Goal: Information Seeking & Learning: Find specific fact

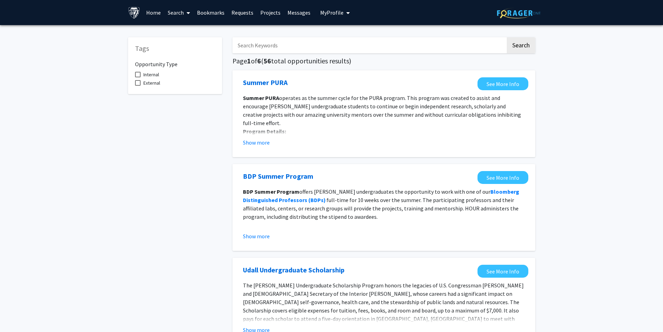
click at [292, 45] on input "Search Keywords" at bounding box center [369, 45] width 273 height 16
click at [507, 37] on button "Search" at bounding box center [521, 45] width 29 height 16
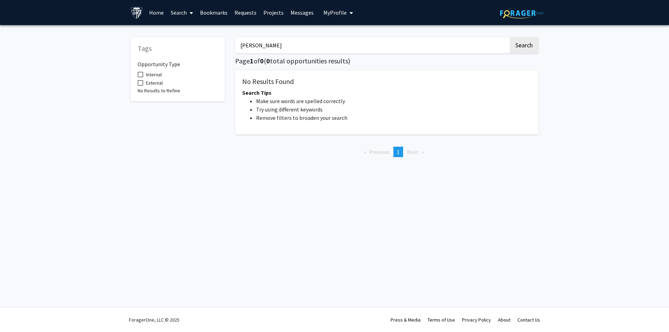
drag, startPoint x: 254, startPoint y: 44, endPoint x: 181, endPoint y: 45, distance: 72.8
click at [181, 45] on div "Tags Opportunity Type Internal External No Results to Refine [PERSON_NAME] Sear…" at bounding box center [334, 96] width 418 height 132
type input "[PERSON_NAME]"
click at [509, 37] on button "Search" at bounding box center [523, 45] width 29 height 16
click at [275, 48] on input "[PERSON_NAME]" at bounding box center [371, 45] width 273 height 16
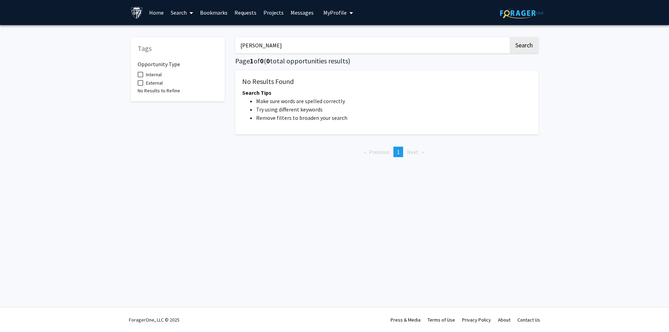
click at [509, 37] on button "Search" at bounding box center [523, 45] width 29 height 16
drag, startPoint x: 273, startPoint y: 45, endPoint x: 169, endPoint y: 37, distance: 104.8
click at [169, 37] on div "Tags Opportunity Type Internal External No Results to Refine [PERSON_NAME] Sear…" at bounding box center [334, 96] width 418 height 132
type input "[PERSON_NAME]"
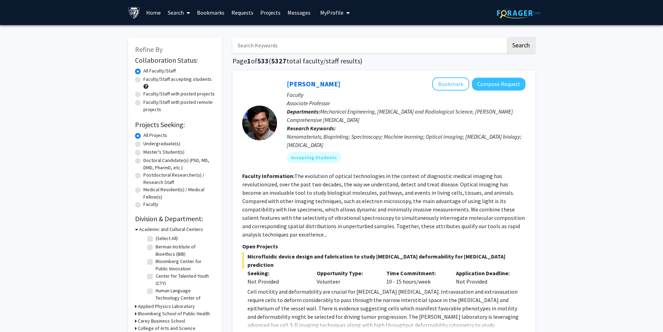
click at [305, 41] on input "Search Keywords" at bounding box center [369, 45] width 273 height 16
type input "[PERSON_NAME]"
click at [507, 37] on button "Search" at bounding box center [521, 45] width 29 height 16
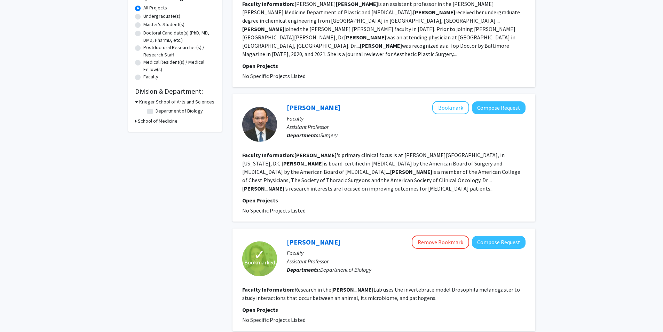
scroll to position [187, 0]
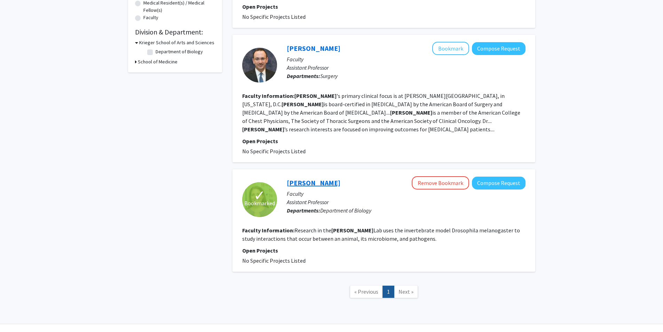
click at [317, 178] on link "Nichole Broderick" at bounding box center [314, 182] width 54 height 9
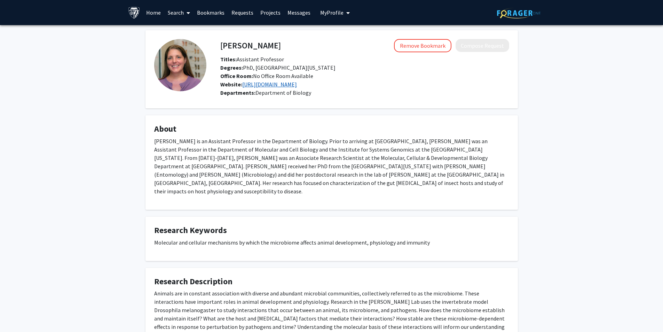
click at [297, 86] on link "https://www.brodericklab.com/index.php" at bounding box center [269, 84] width 55 height 7
click at [255, 46] on h4 "Nichole Broderick" at bounding box center [250, 45] width 61 height 13
click at [151, 16] on link "Home" at bounding box center [154, 12] width 22 height 24
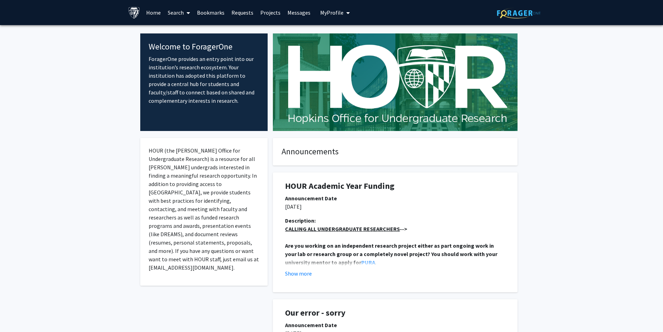
click at [170, 12] on link "Search" at bounding box center [178, 12] width 29 height 24
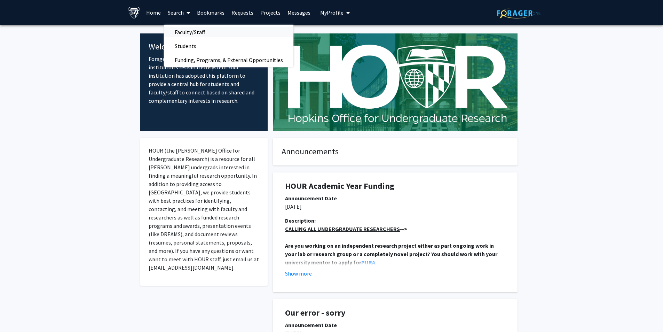
click at [198, 37] on span "Faculty/Staff" at bounding box center [189, 32] width 51 height 14
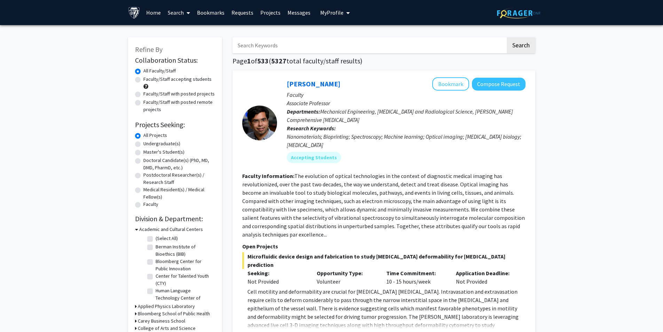
click at [302, 47] on input "Search Keywords" at bounding box center [369, 45] width 273 height 16
type input "hoyt"
click at [507, 37] on button "Search" at bounding box center [521, 45] width 29 height 16
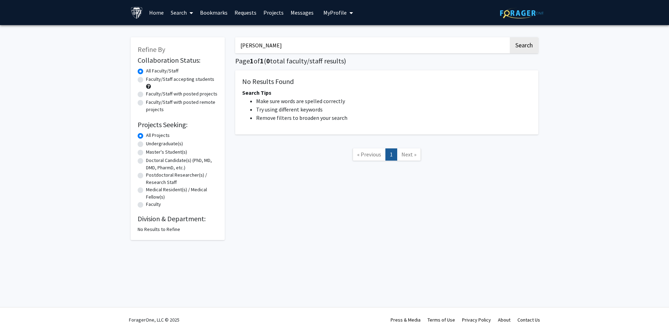
drag, startPoint x: 331, startPoint y: 52, endPoint x: 170, endPoint y: 38, distance: 161.8
click at [170, 38] on div "Refine By Collaboration Status: Collaboration Status All Faculty/Staff Collabor…" at bounding box center [334, 135] width 418 height 210
click at [255, 47] on input "Search Keywords" at bounding box center [371, 45] width 273 height 16
click at [509, 37] on button "Search" at bounding box center [523, 45] width 29 height 16
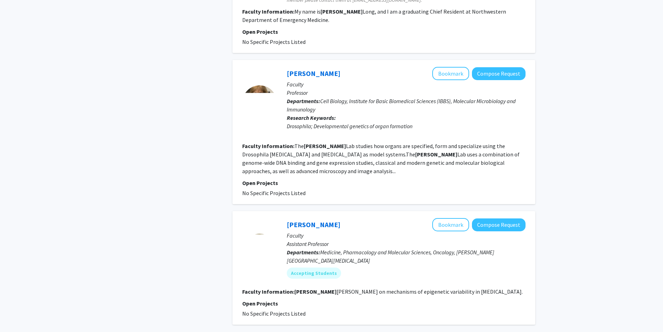
scroll to position [1088, 0]
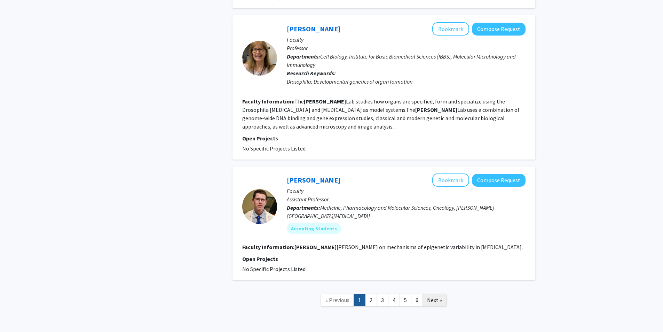
click at [429, 296] on span "Next »" at bounding box center [434, 299] width 15 height 7
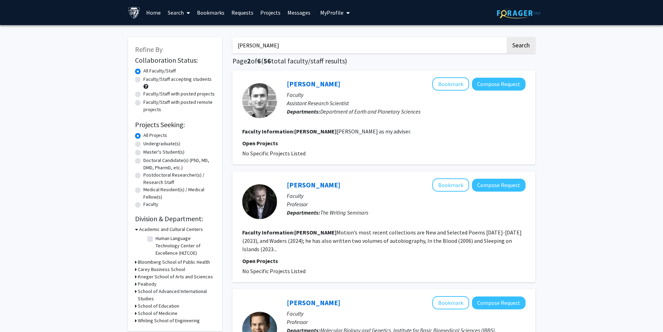
drag, startPoint x: 255, startPoint y: 48, endPoint x: 148, endPoint y: 46, distance: 106.2
type input "hoyt"
click at [507, 37] on button "Search" at bounding box center [521, 45] width 29 height 16
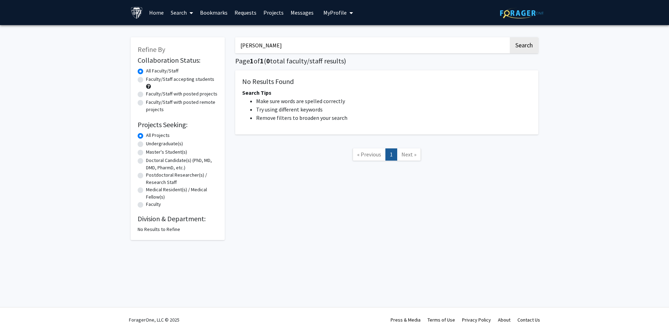
drag, startPoint x: 217, startPoint y: 41, endPoint x: 119, endPoint y: 45, distance: 97.9
click at [119, 45] on div "Refine By Collaboration Status: Collaboration Status All Faculty/Staff Collabor…" at bounding box center [334, 140] width 669 height 231
type input "ludington"
click at [509, 37] on button "Search" at bounding box center [523, 45] width 29 height 16
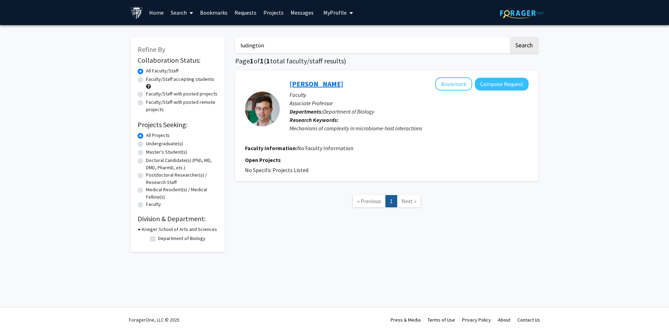
click at [303, 86] on link "Will Ludington" at bounding box center [316, 83] width 54 height 9
